Goal: Understand process/instructions: Learn how to perform a task or action

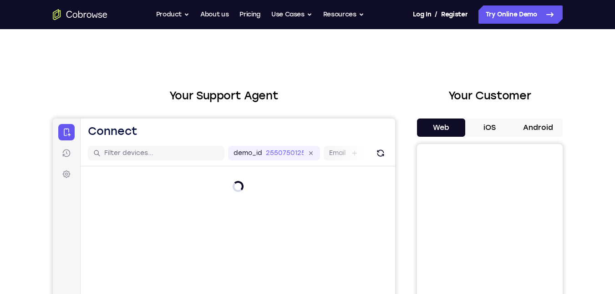
click at [538, 137] on div "Web iOS Android" at bounding box center [490, 271] width 146 height 306
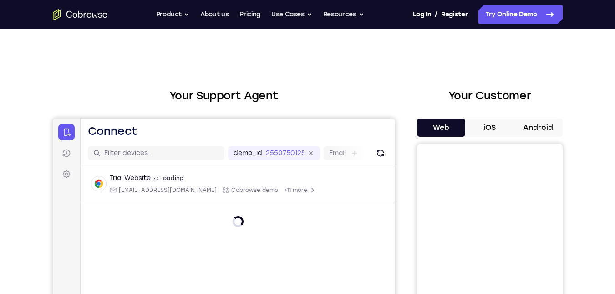
click at [538, 128] on button "Android" at bounding box center [538, 127] width 49 height 18
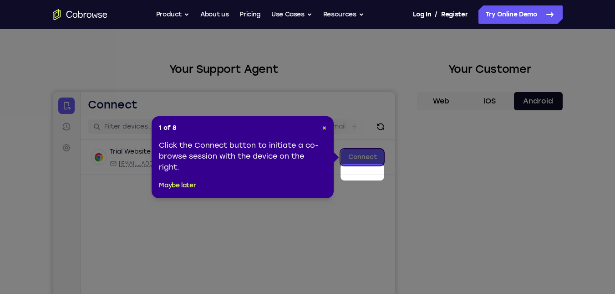
scroll to position [7, 0]
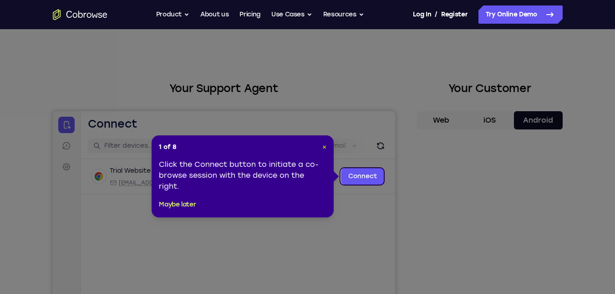
drag, startPoint x: 324, startPoint y: 144, endPoint x: 299, endPoint y: 43, distance: 104.3
click at [324, 144] on span "×" at bounding box center [325, 147] width 4 height 8
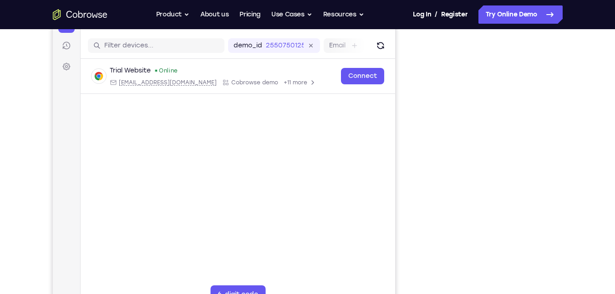
scroll to position [109, 0]
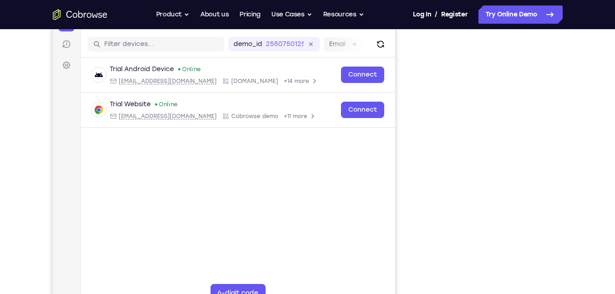
drag, startPoint x: 567, startPoint y: 118, endPoint x: 551, endPoint y: 130, distance: 20.2
click at [567, 118] on div "Your Support Agent Your Customer Web iOS Android Next Steps We’d be happy to gi…" at bounding box center [307, 220] width 583 height 601
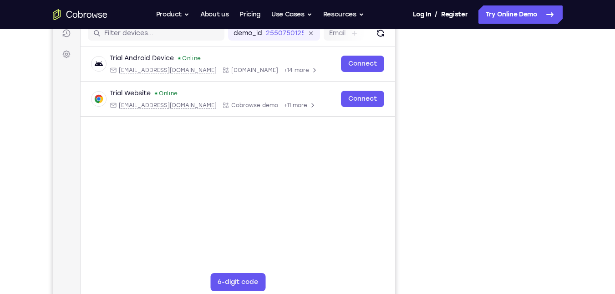
scroll to position [118, 0]
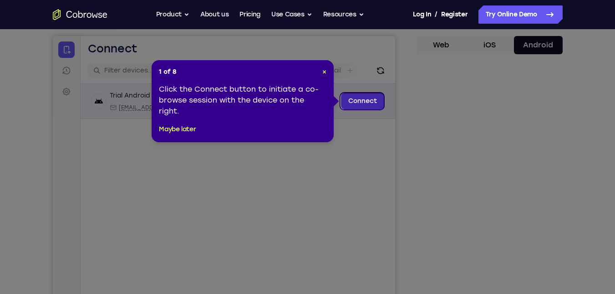
scroll to position [82, 0]
click at [323, 71] on span "×" at bounding box center [325, 72] width 4 height 8
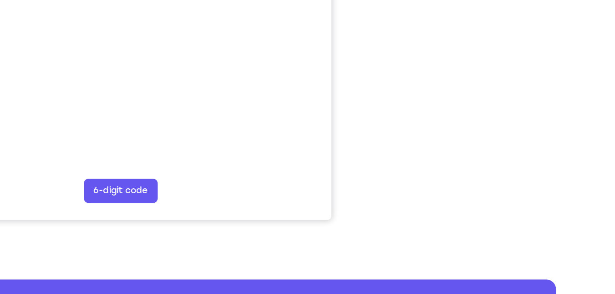
scroll to position [190, 0]
